Goal: Task Accomplishment & Management: Manage account settings

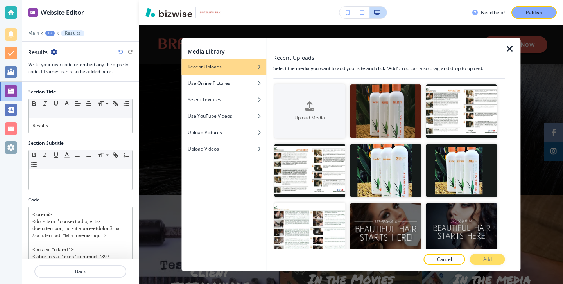
scroll to position [3988, 0]
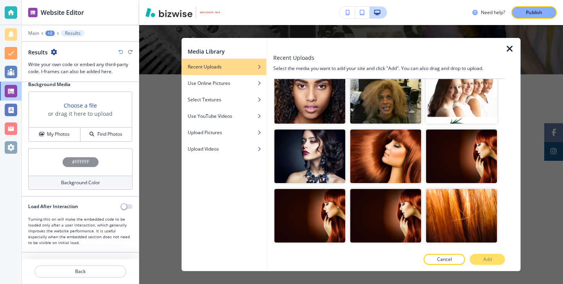
click at [514, 55] on div at bounding box center [513, 154] width 16 height 233
click at [512, 50] on icon "button" at bounding box center [509, 48] width 9 height 9
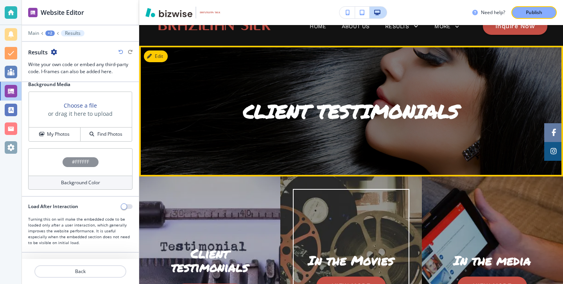
scroll to position [0, 0]
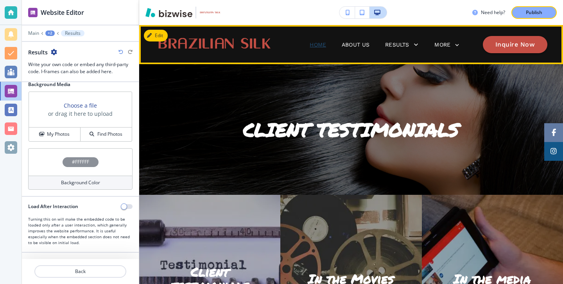
click at [324, 43] on p "Home" at bounding box center [318, 45] width 16 height 8
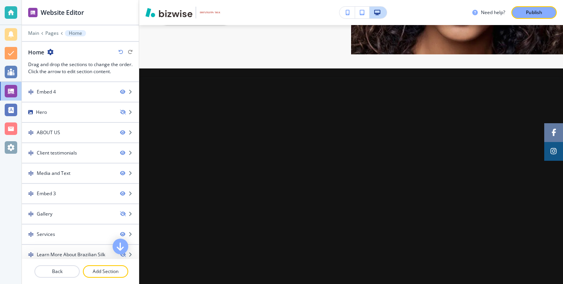
scroll to position [888, 0]
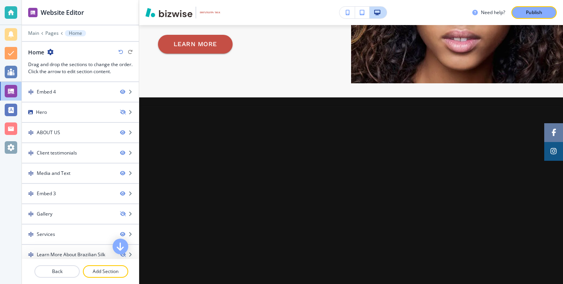
click at [347, 13] on icon "button" at bounding box center [348, 12] width 4 height 5
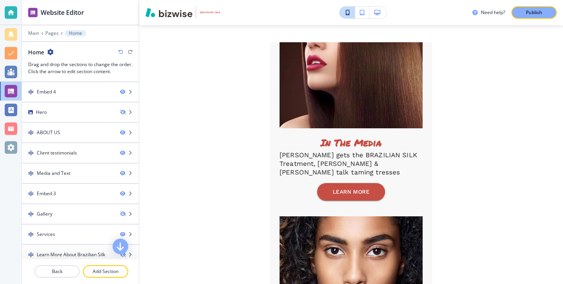
scroll to position [687, 0]
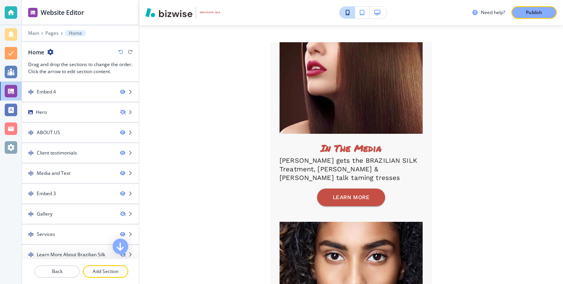
click at [387, 14] on div "Need help? Publish" at bounding box center [351, 12] width 424 height 13
click at [385, 14] on button "button" at bounding box center [378, 13] width 17 height 12
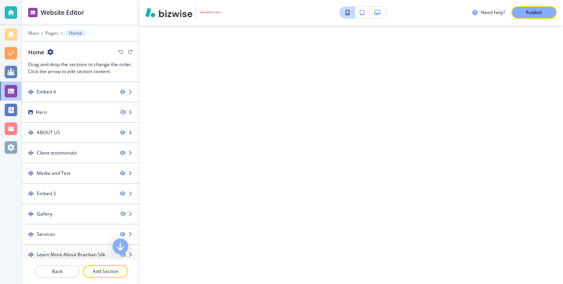
scroll to position [564, 0]
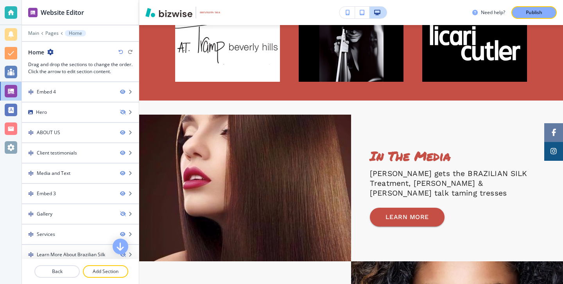
click at [351, 14] on button "button" at bounding box center [348, 13] width 16 height 12
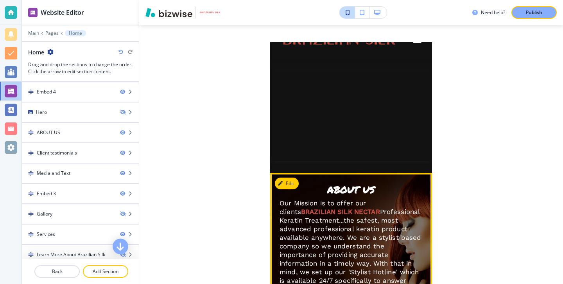
scroll to position [0, 0]
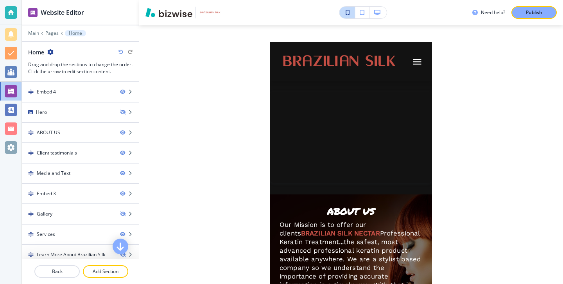
click at [379, 6] on div at bounding box center [363, 12] width 48 height 13
click at [380, 9] on button "button" at bounding box center [378, 13] width 17 height 12
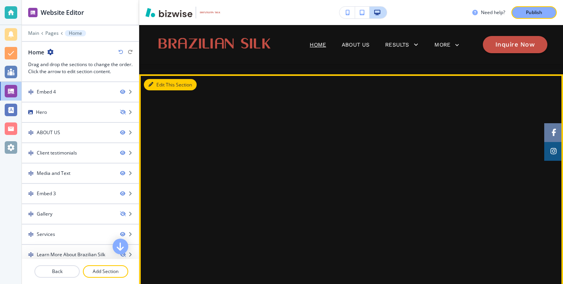
click at [158, 88] on button "Edit This Section" at bounding box center [170, 85] width 53 height 12
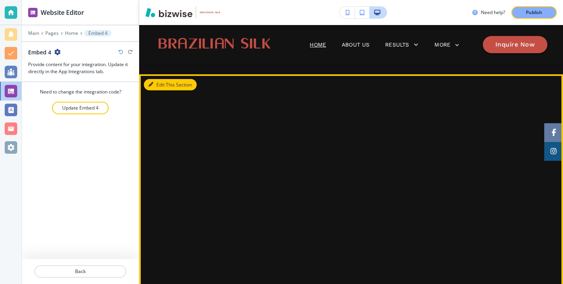
click at [173, 79] on button "Edit This Section" at bounding box center [170, 85] width 53 height 12
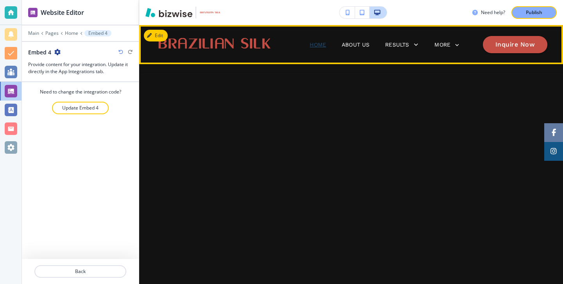
click at [314, 41] on p "Home" at bounding box center [318, 45] width 16 height 8
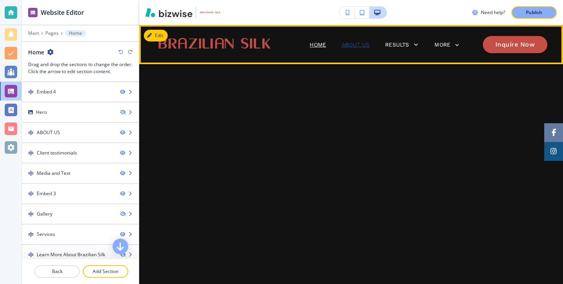
click at [351, 45] on p "About Us" at bounding box center [356, 45] width 28 height 8
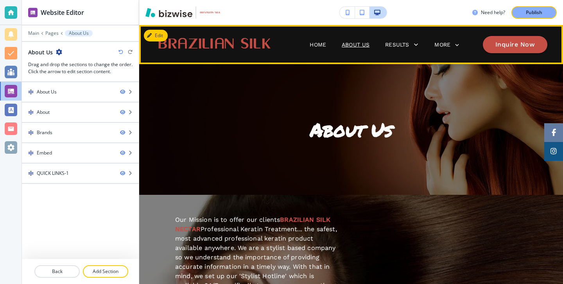
click at [316, 51] on span "Home" at bounding box center [318, 44] width 32 height 31
click at [313, 43] on p "Home" at bounding box center [318, 45] width 16 height 8
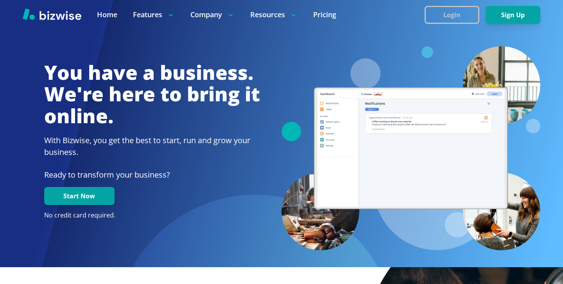
click at [460, 23] on button "Login" at bounding box center [452, 15] width 55 height 18
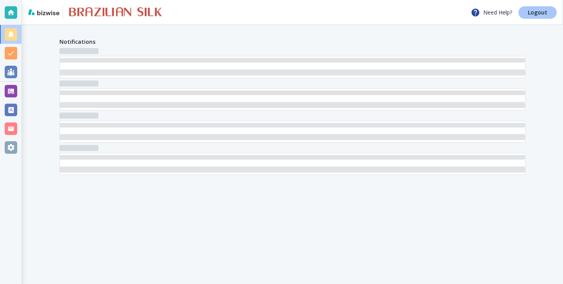
click at [545, 17] on link "Logout" at bounding box center [538, 12] width 38 height 13
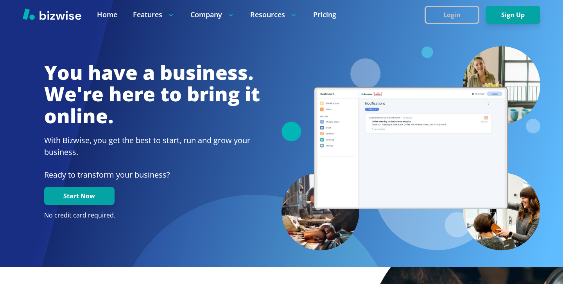
click at [465, 9] on button "Login" at bounding box center [452, 15] width 55 height 18
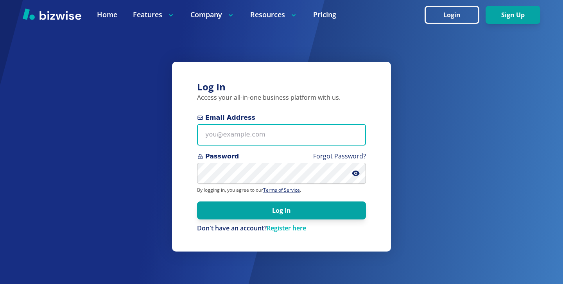
click at [309, 138] on input "Email Address" at bounding box center [281, 135] width 169 height 22
paste input "jevans@myrt66ins.com"
type input "jevans@myrt66ins.com"
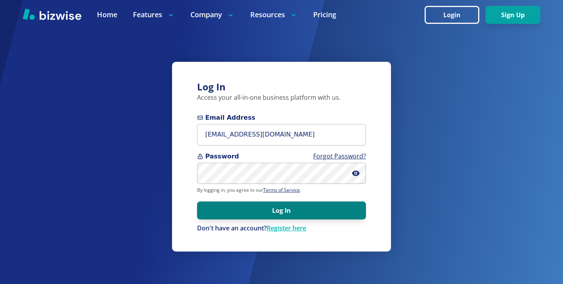
click at [280, 208] on button "Log In" at bounding box center [281, 210] width 169 height 18
